Goal: Find contact information: Find contact information

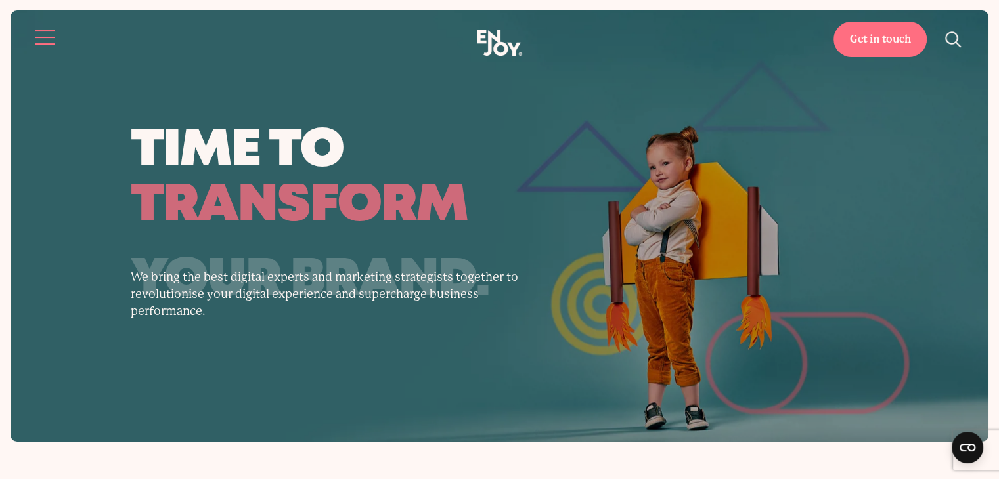
click at [35, 32] on button "Site navigation" at bounding box center [46, 38] width 28 height 28
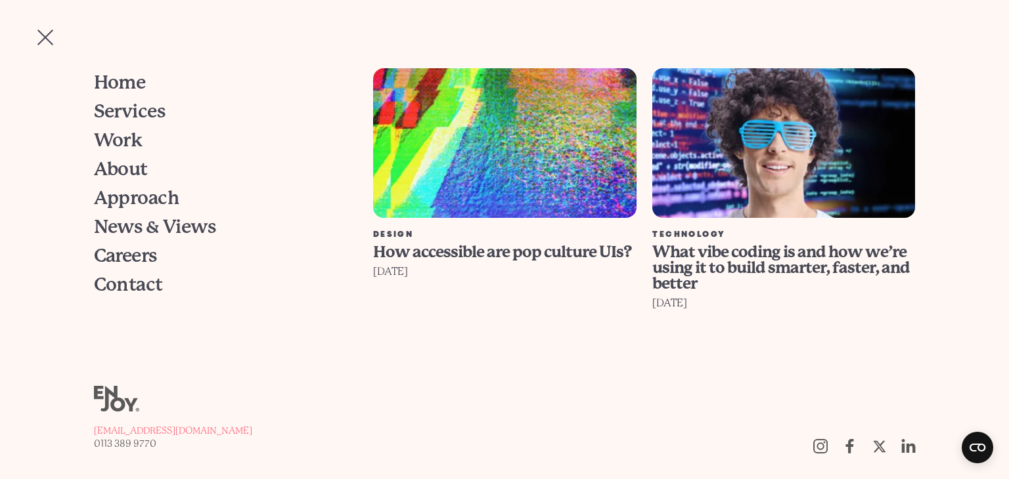
click at [35, 32] on button "Site navigation" at bounding box center [46, 38] width 28 height 28
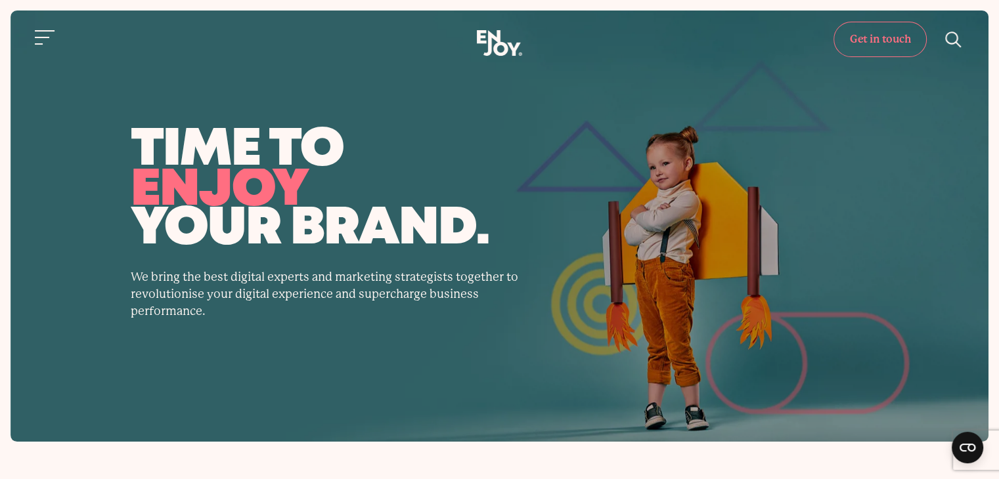
click at [869, 45] on link "Get in touch" at bounding box center [879, 39] width 93 height 35
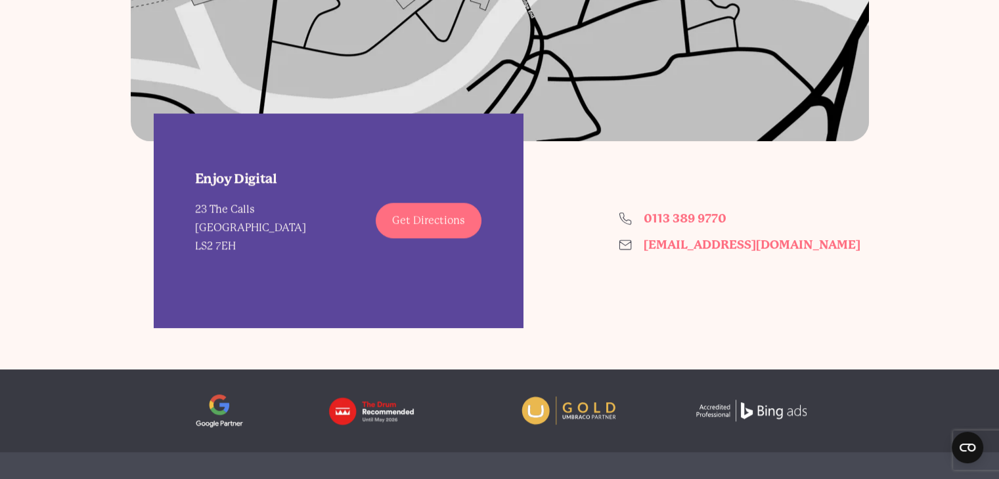
scroll to position [1116, 0]
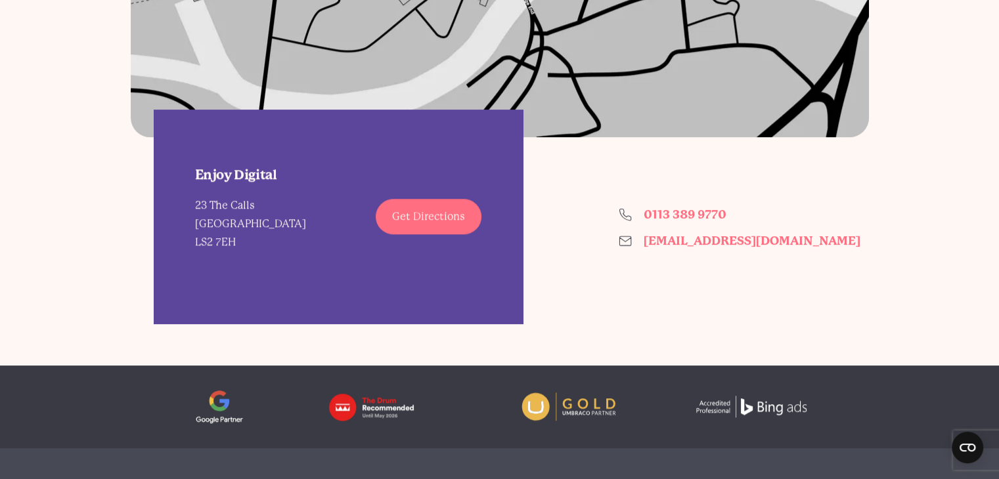
drag, startPoint x: 489, startPoint y: 171, endPoint x: 566, endPoint y: 154, distance: 79.5
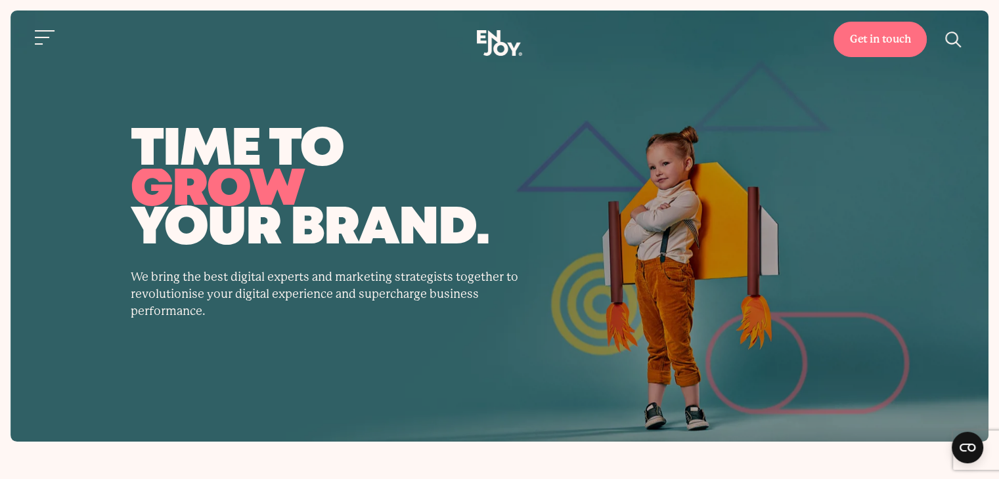
click at [636, 153] on span "time to" at bounding box center [500, 151] width 738 height 36
click at [56, 30] on button "Site navigation" at bounding box center [46, 38] width 28 height 28
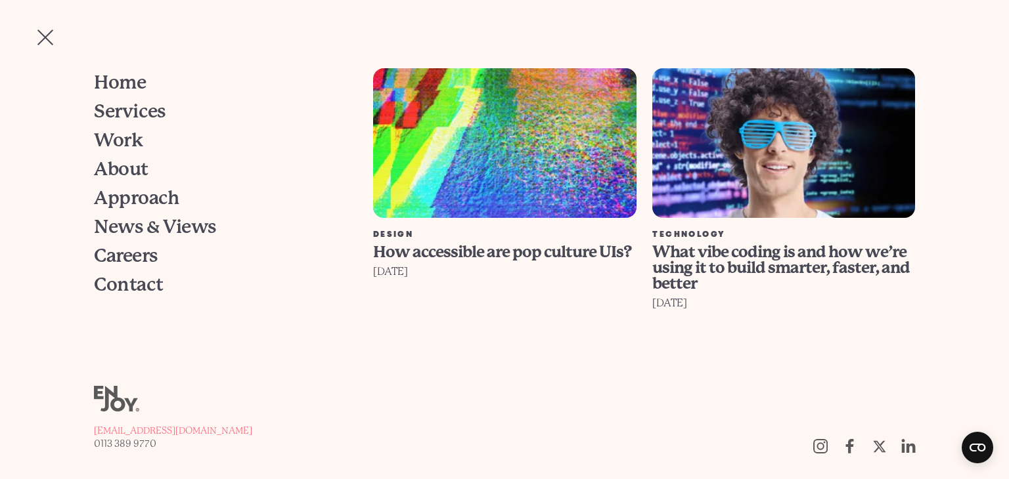
click at [56, 30] on button "Site navigation" at bounding box center [46, 38] width 28 height 28
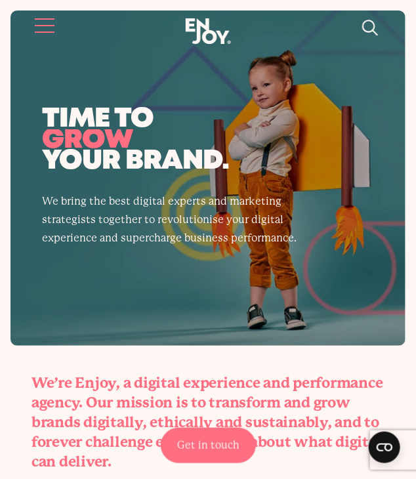
click at [40, 30] on button "Site navigation" at bounding box center [46, 26] width 28 height 28
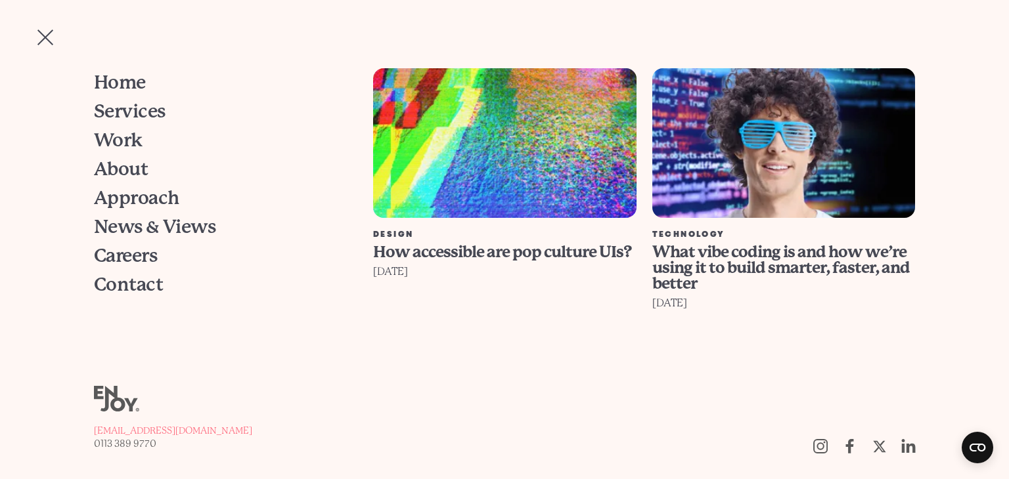
click at [47, 38] on button "Site navigation" at bounding box center [46, 38] width 28 height 28
